Goal: Information Seeking & Learning: Learn about a topic

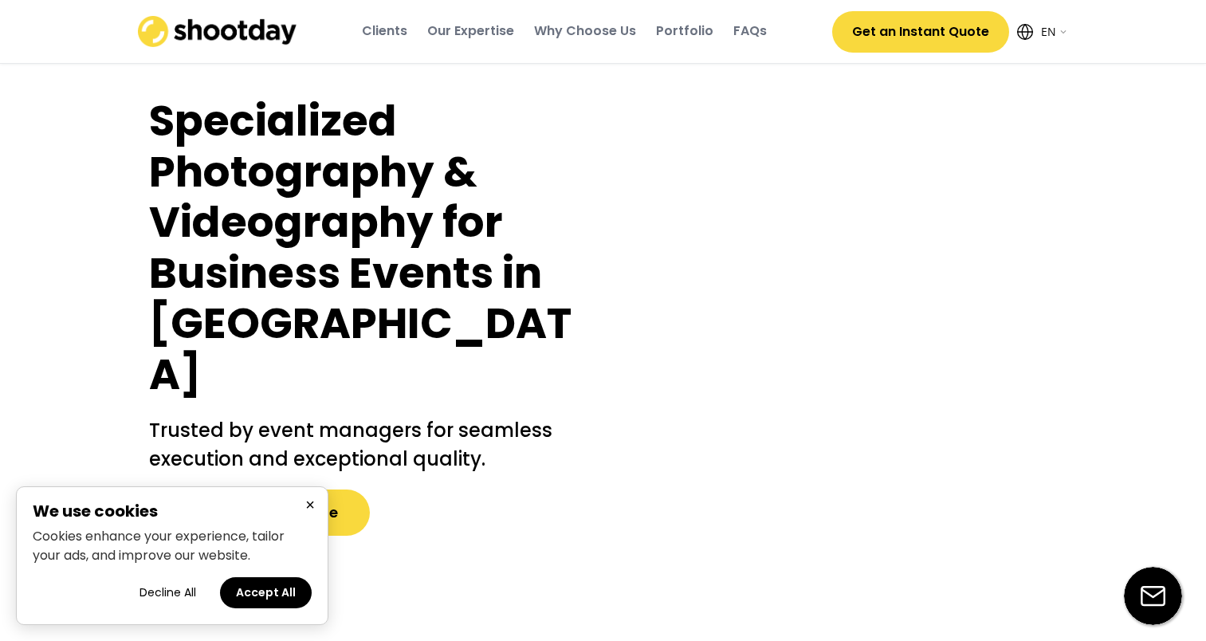
select select ""en""
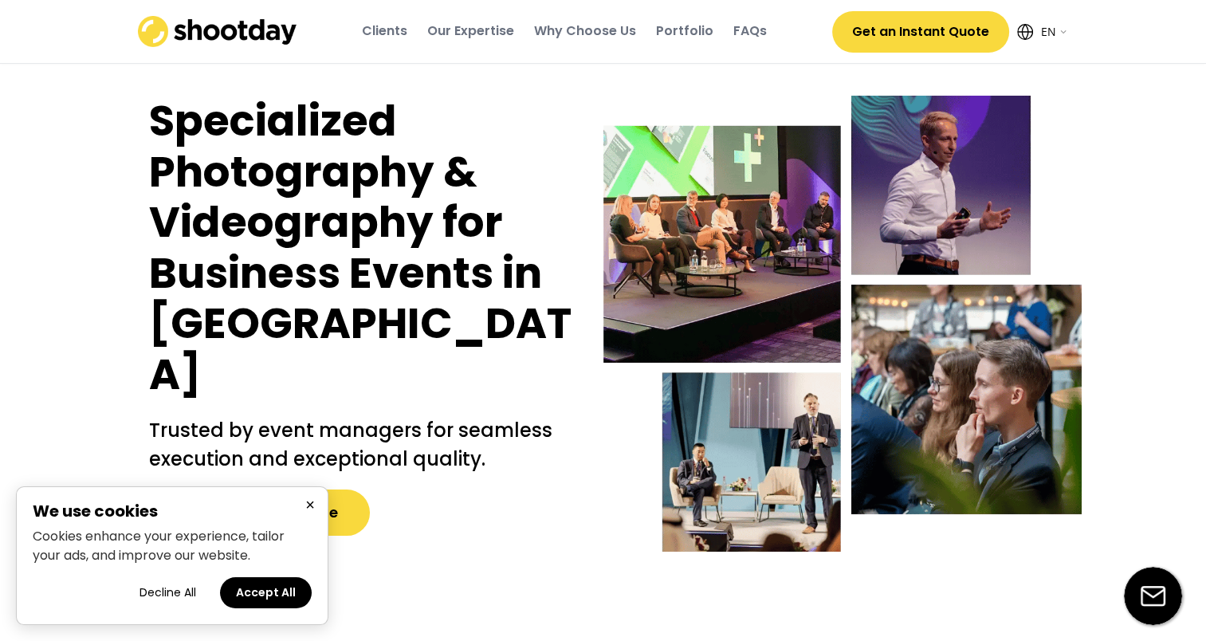
click at [132, 385] on div "Specialized Photography & Videography for Business Events in [GEOGRAPHIC_DATA] …" at bounding box center [360, 358] width 470 height 524
